Goal: Information Seeking & Learning: Learn about a topic

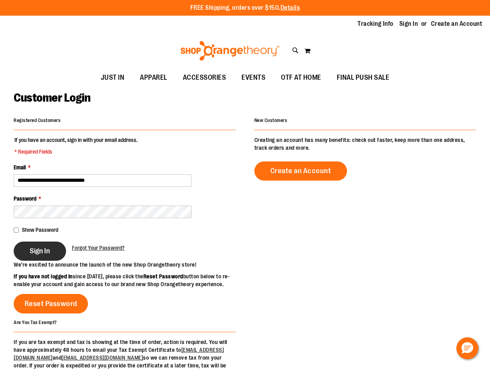
click at [36, 253] on span "Sign In" at bounding box center [40, 250] width 20 height 9
type input "**********"
click at [36, 253] on span "Sign In" at bounding box center [40, 250] width 20 height 9
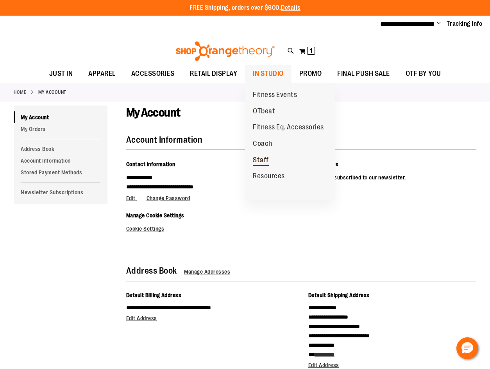
type input "**********"
click at [263, 158] on span "Staff" at bounding box center [261, 161] width 16 height 10
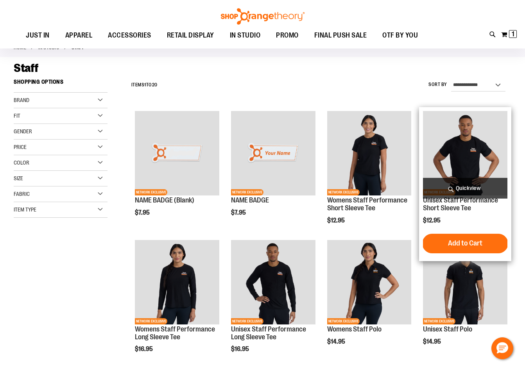
scroll to position [117, 0]
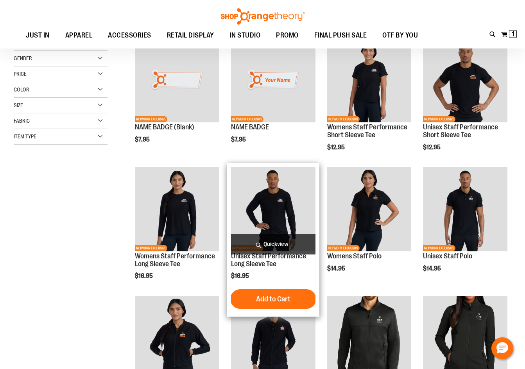
scroll to position [78, 0]
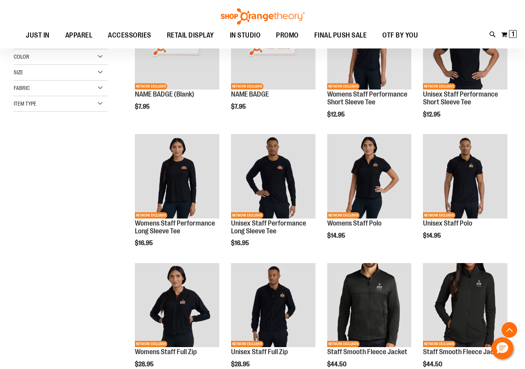
scroll to position [156, 0]
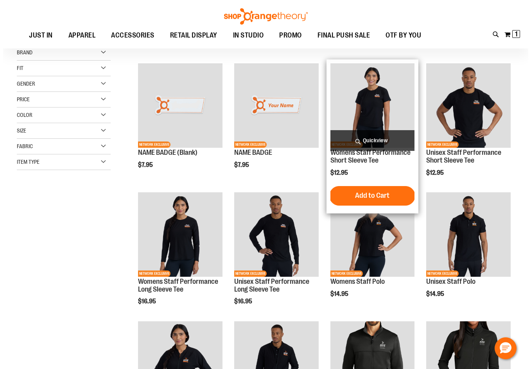
scroll to position [78, 0]
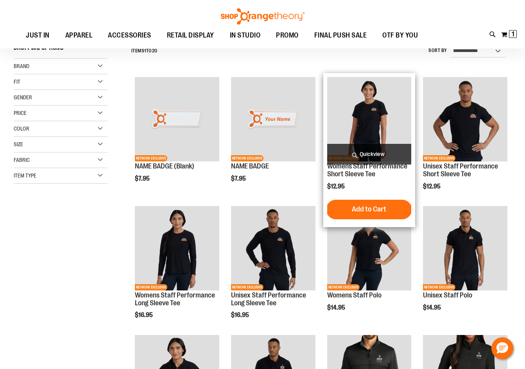
type input "**********"
click at [370, 150] on span "Quickview" at bounding box center [369, 154] width 84 height 21
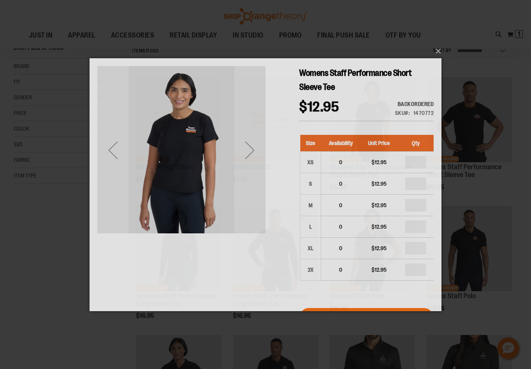
scroll to position [0, 0]
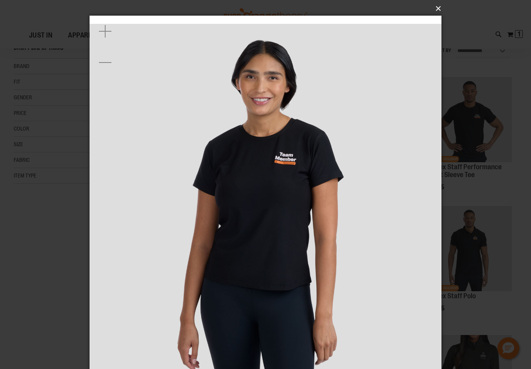
click at [439, 9] on button "×" at bounding box center [268, 8] width 352 height 17
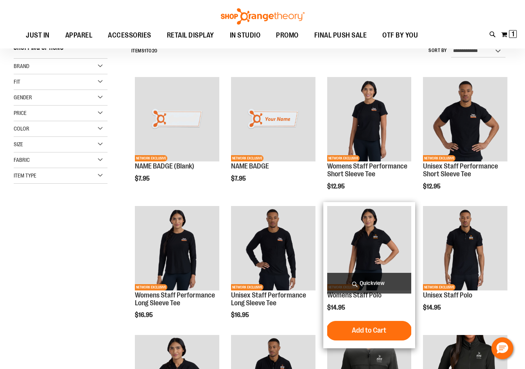
click at [374, 275] on span "Quickview" at bounding box center [369, 283] width 84 height 21
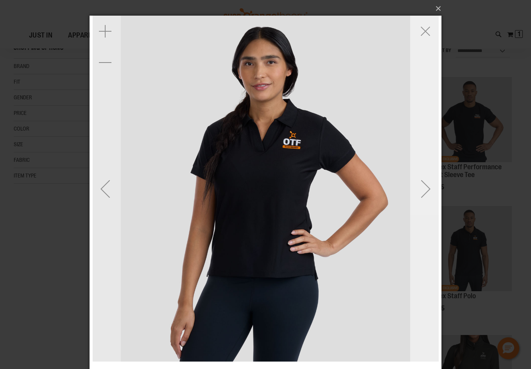
click at [423, 184] on div "Next" at bounding box center [425, 188] width 31 height 31
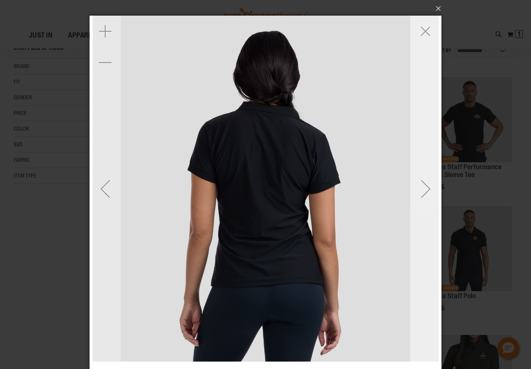
click at [423, 186] on div "Next" at bounding box center [425, 188] width 31 height 31
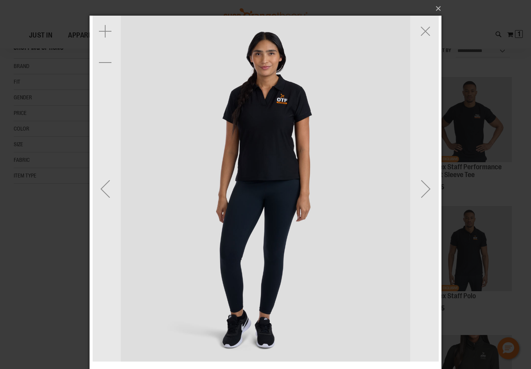
click at [284, 99] on img "carousel" at bounding box center [266, 189] width 346 height 346
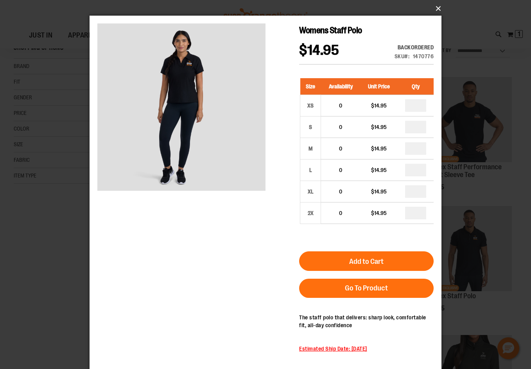
click at [436, 8] on button "×" at bounding box center [268, 8] width 352 height 17
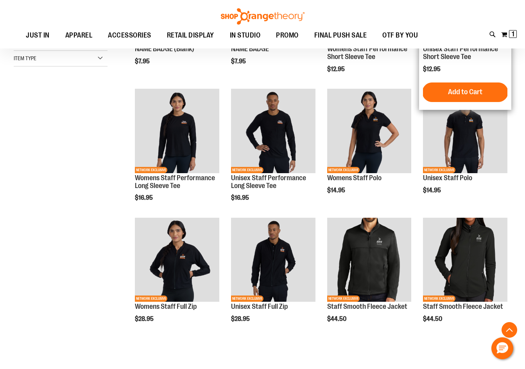
scroll to position [75, 0]
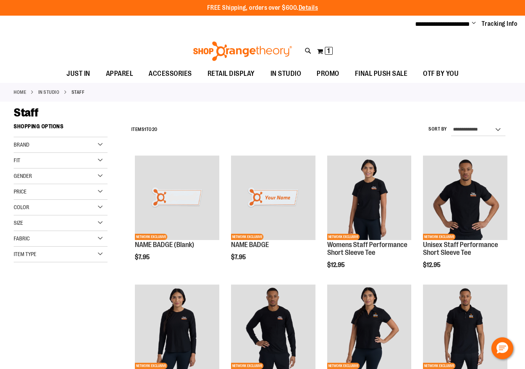
click at [281, 118] on div "Staff" at bounding box center [262, 112] width 497 height 14
